Goal: Task Accomplishment & Management: Manage account settings

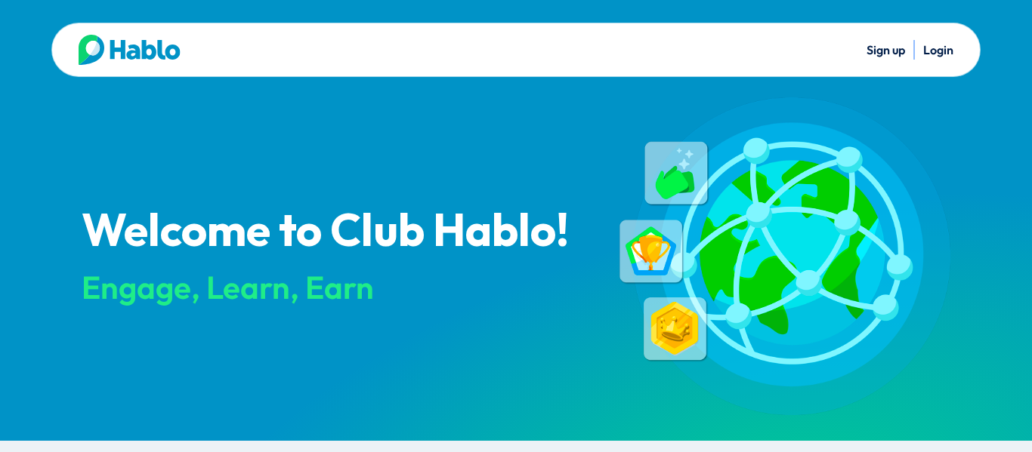
click at [938, 52] on link "Login" at bounding box center [938, 49] width 30 height 15
click at [949, 47] on link "Login" at bounding box center [938, 49] width 30 height 15
click at [939, 53] on link "Login" at bounding box center [938, 49] width 30 height 15
click at [931, 54] on link "Login" at bounding box center [938, 49] width 30 height 15
click at [939, 50] on link "Login" at bounding box center [938, 49] width 30 height 15
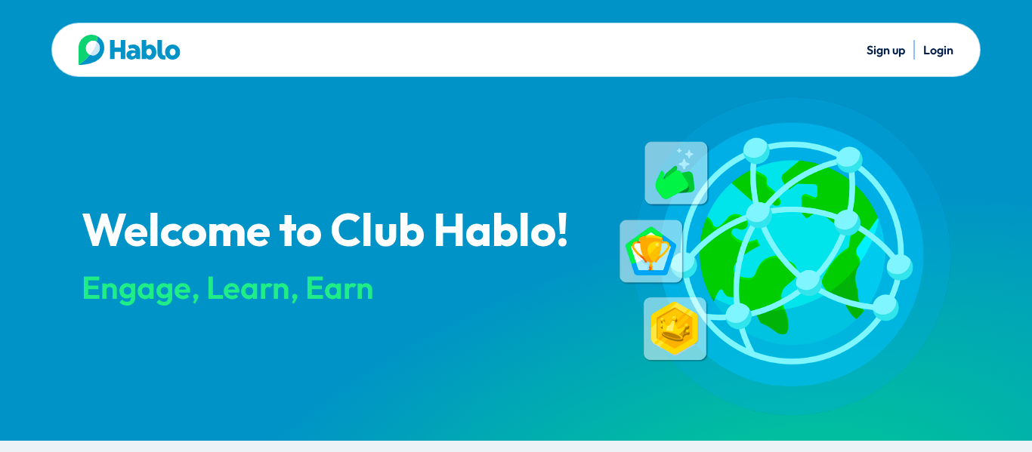
click at [935, 48] on link "Login" at bounding box center [938, 49] width 30 height 15
